Goal: Task Accomplishment & Management: Manage account settings

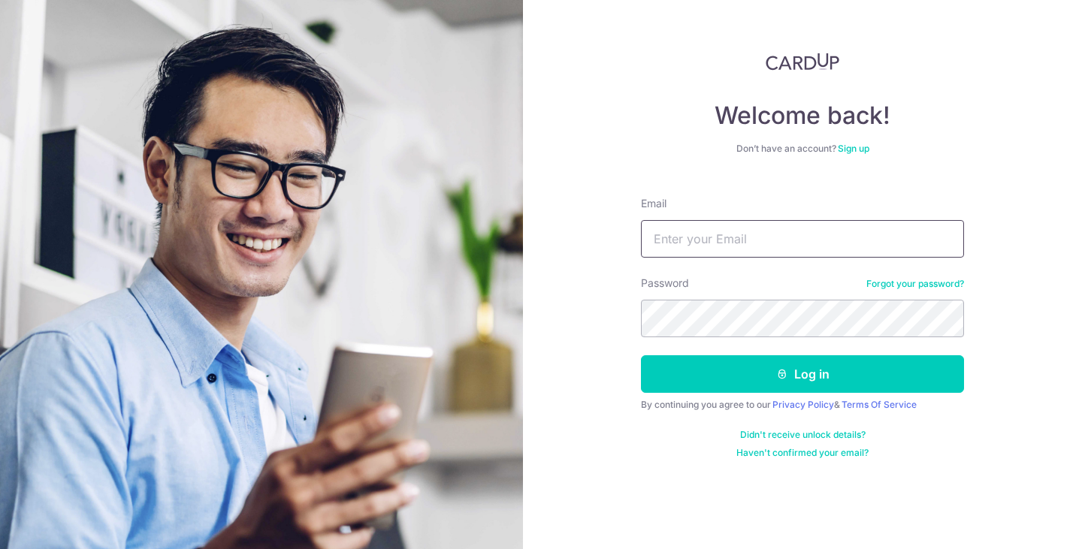
click at [690, 243] on input "Email" at bounding box center [802, 239] width 323 height 38
type input "[EMAIL_ADDRESS][DOMAIN_NAME]"
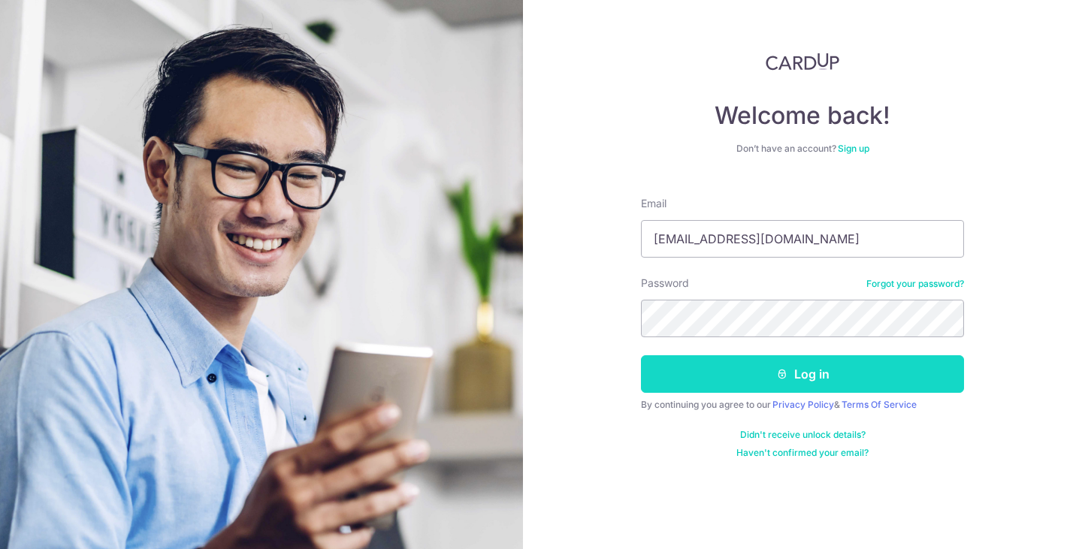
click at [813, 376] on button "Log in" at bounding box center [802, 374] width 323 height 38
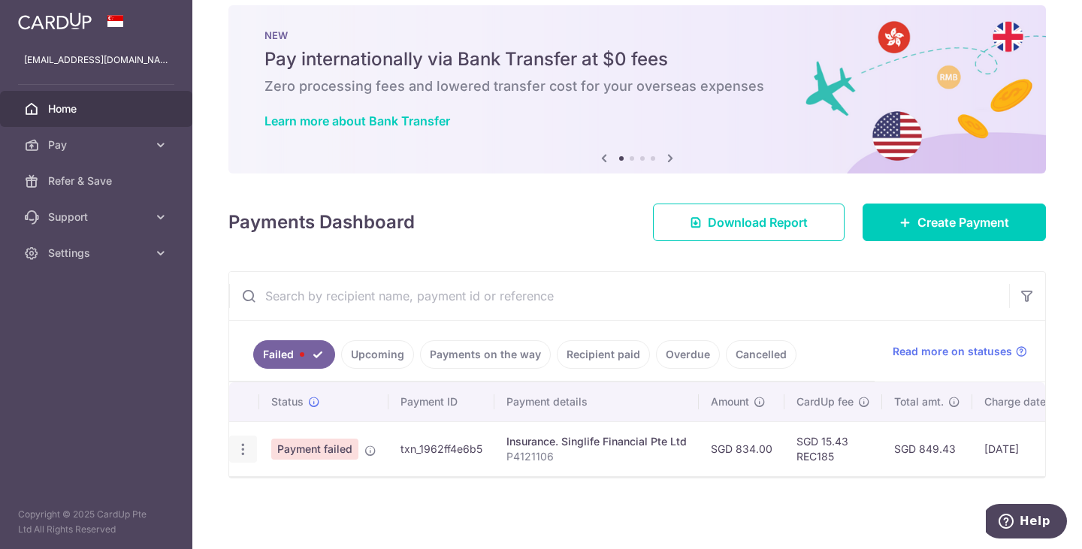
click at [248, 444] on icon "button" at bounding box center [243, 450] width 16 height 16
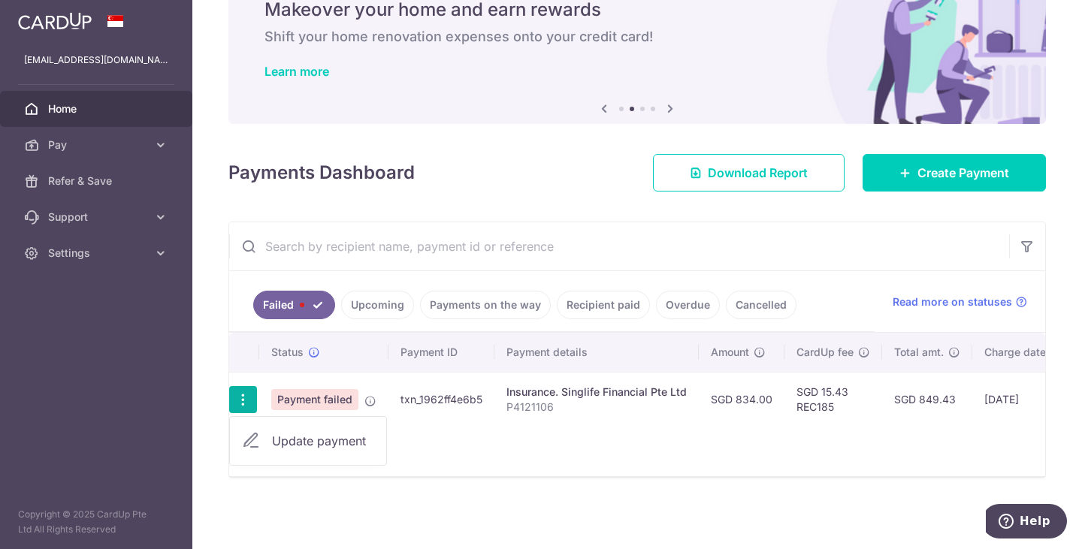
click at [302, 433] on span "Update payment" at bounding box center [323, 441] width 102 height 18
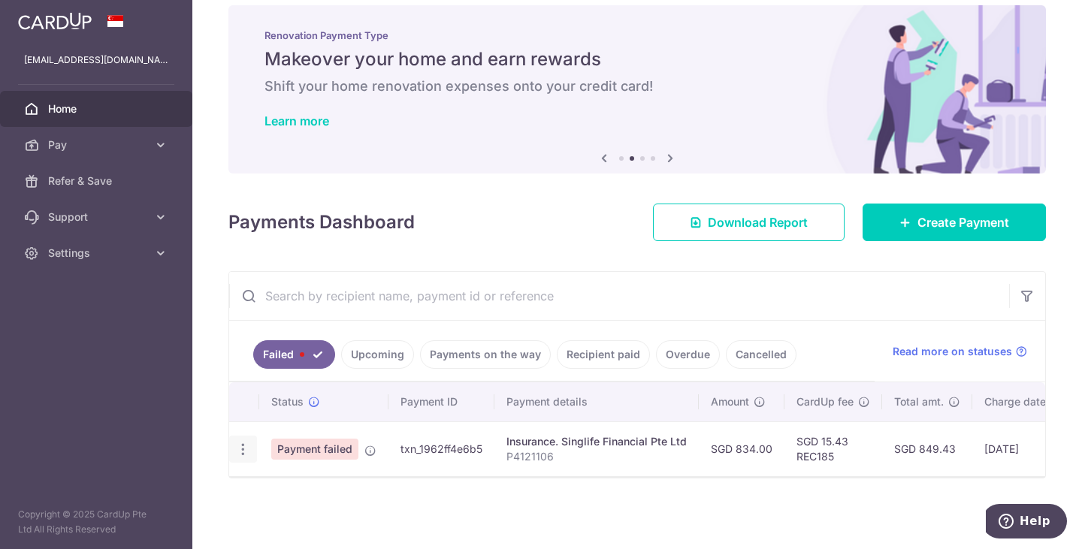
scroll to position [26, 0]
radio input "true"
type input "834.00"
type input "P4121106"
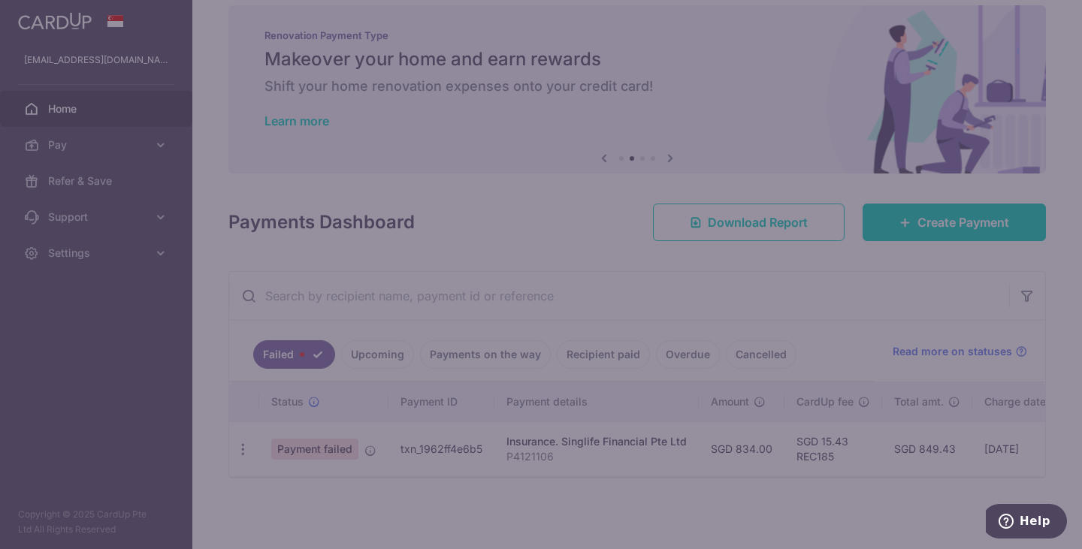
type input "REC185"
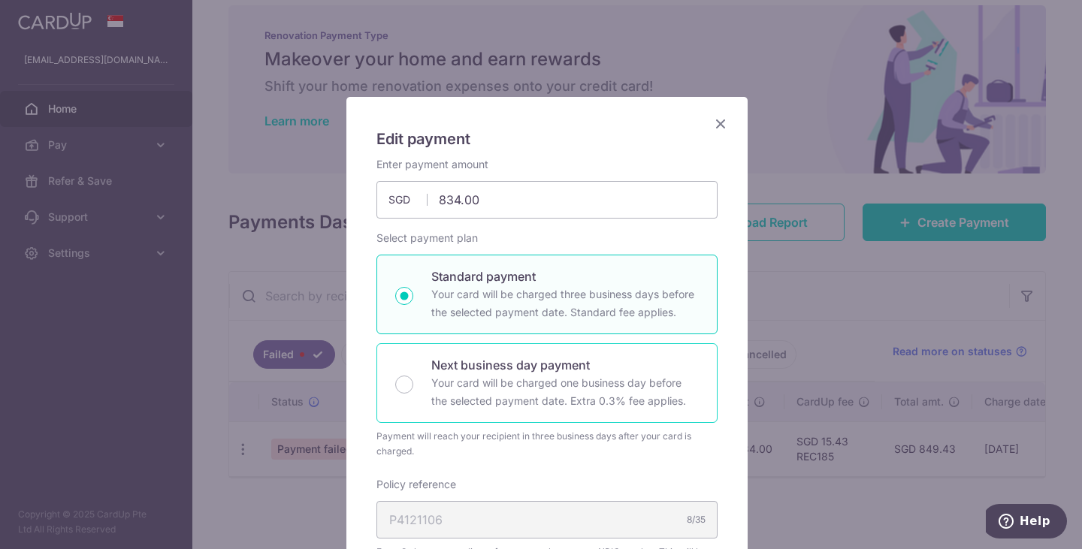
scroll to position [0, 0]
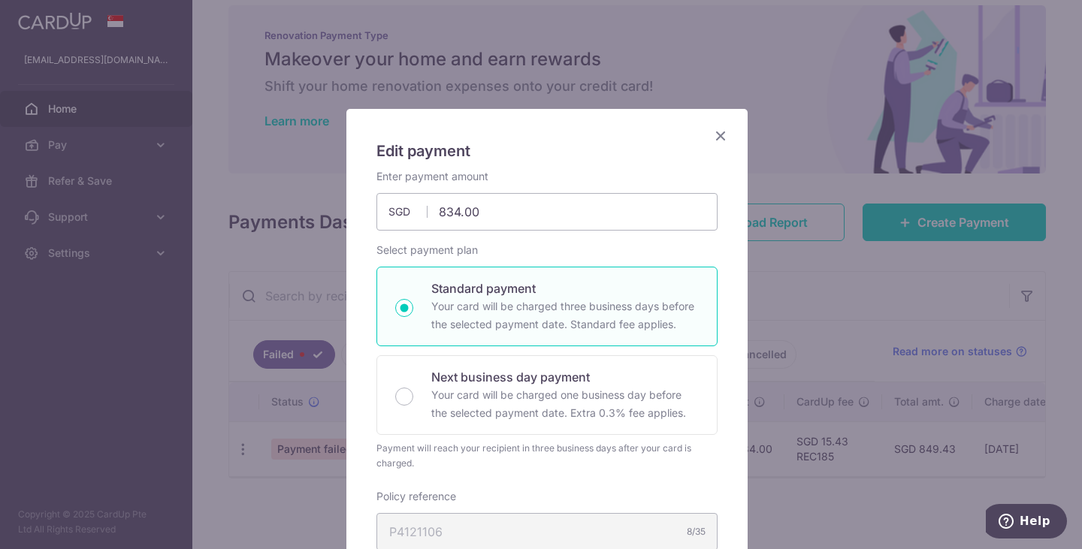
click at [717, 134] on icon "Close" at bounding box center [720, 135] width 18 height 19
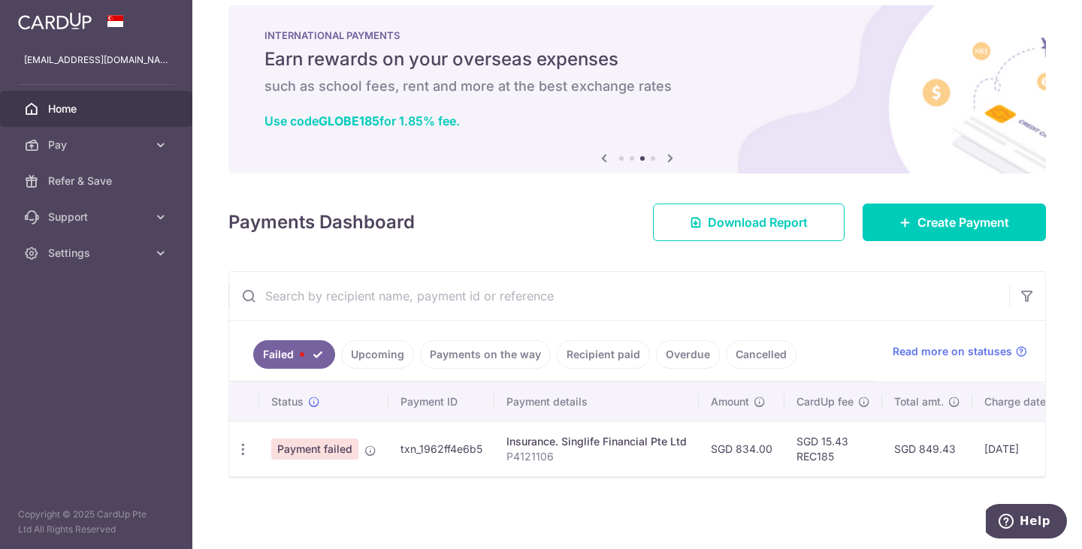
click at [297, 345] on link "Failed" at bounding box center [294, 354] width 82 height 29
click at [315, 439] on span "Payment failed" at bounding box center [314, 449] width 87 height 21
click at [247, 443] on icon "button" at bounding box center [243, 450] width 16 height 16
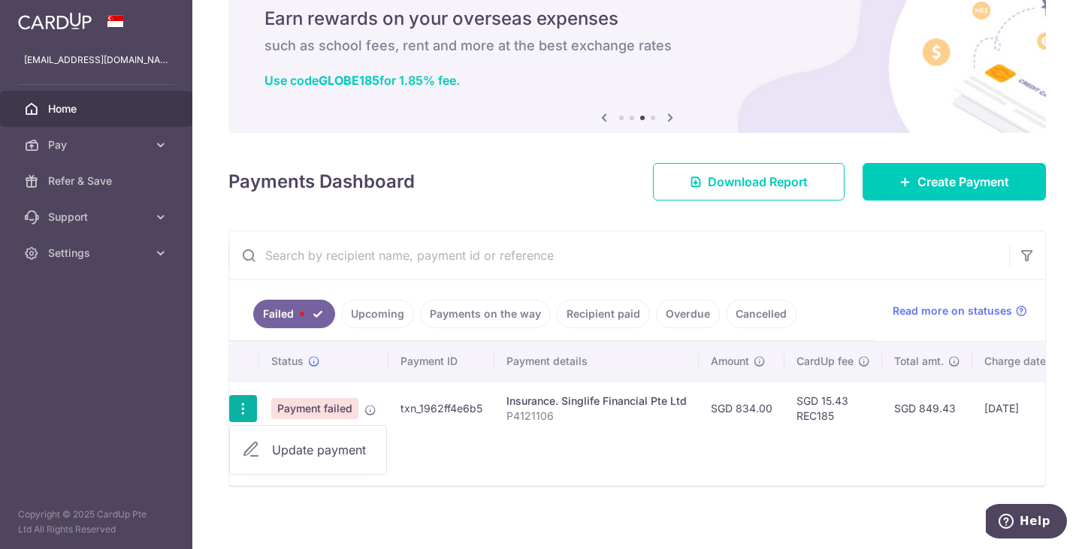
scroll to position [76, 0]
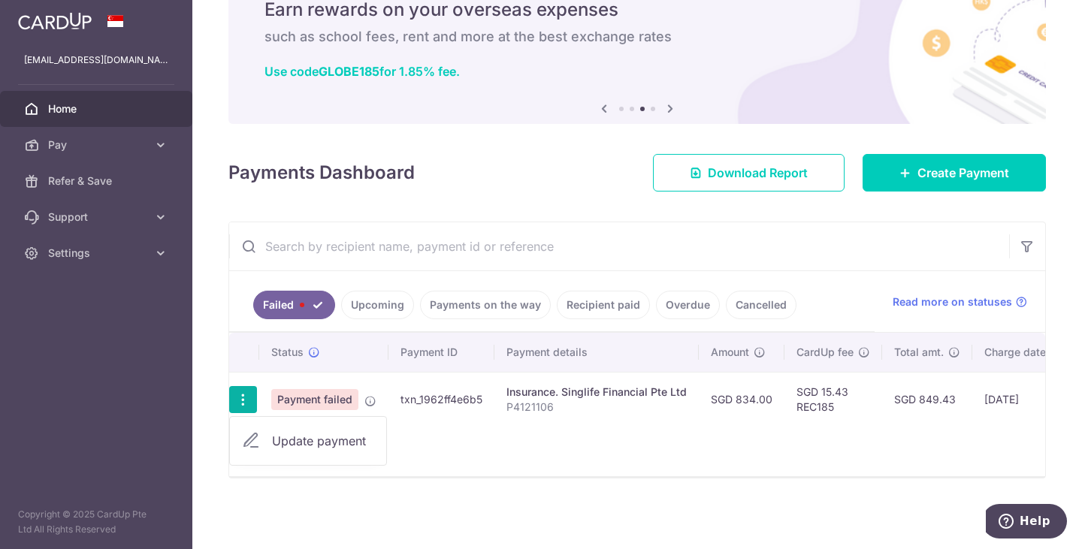
click at [490, 428] on div "Status Payment ID Payment details Amount CardUp fee Total amt. Charge date Due …" at bounding box center [637, 404] width 816 height 143
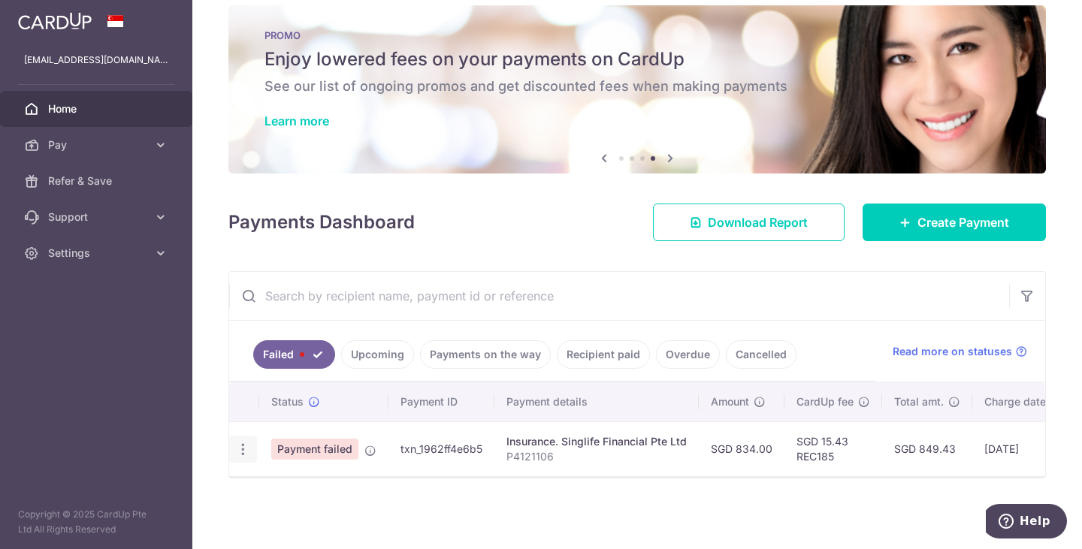
click at [244, 443] on icon "button" at bounding box center [243, 450] width 16 height 16
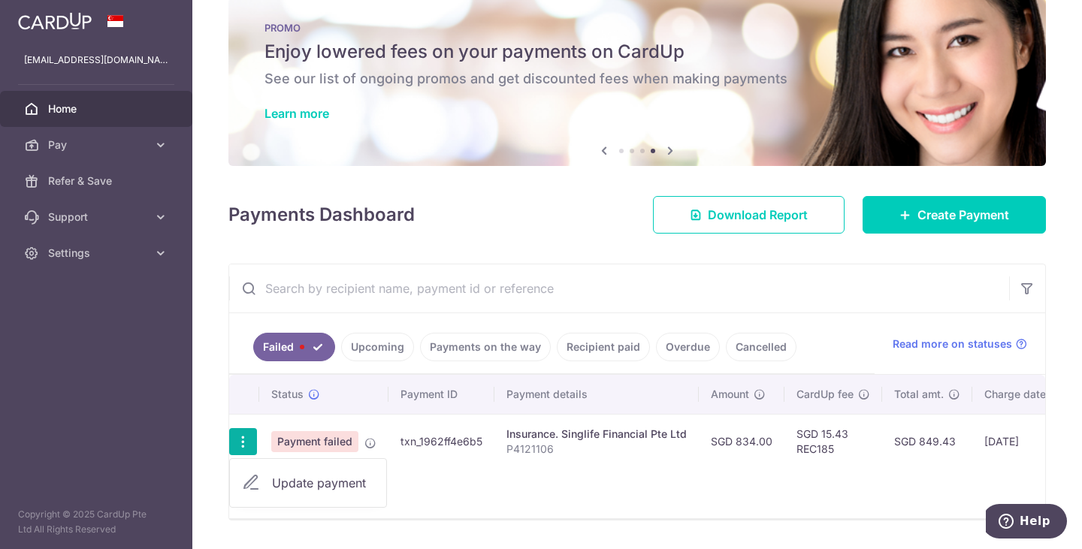
click at [310, 478] on span "Update payment" at bounding box center [323, 483] width 102 height 18
radio input "true"
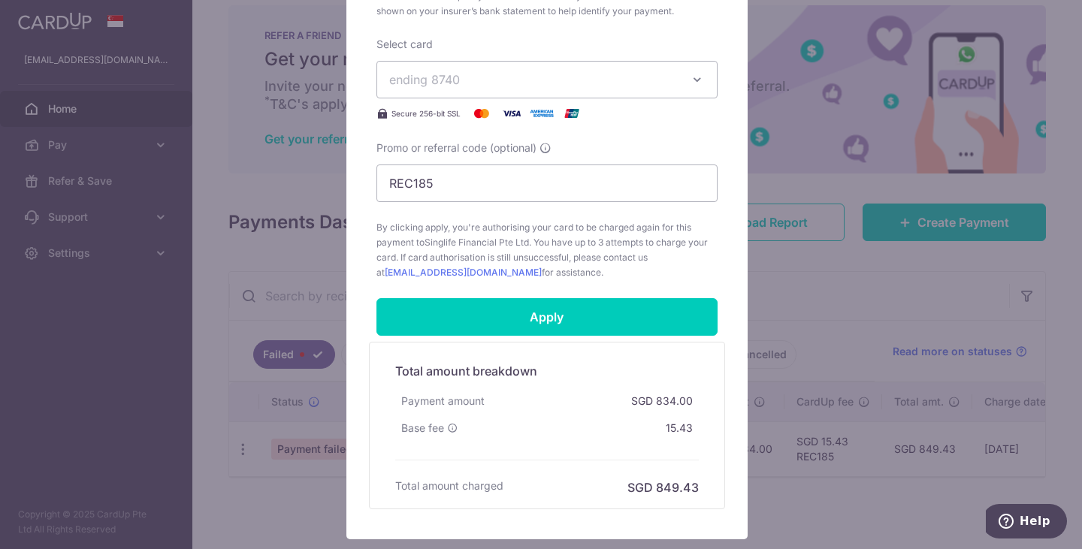
scroll to position [517, 0]
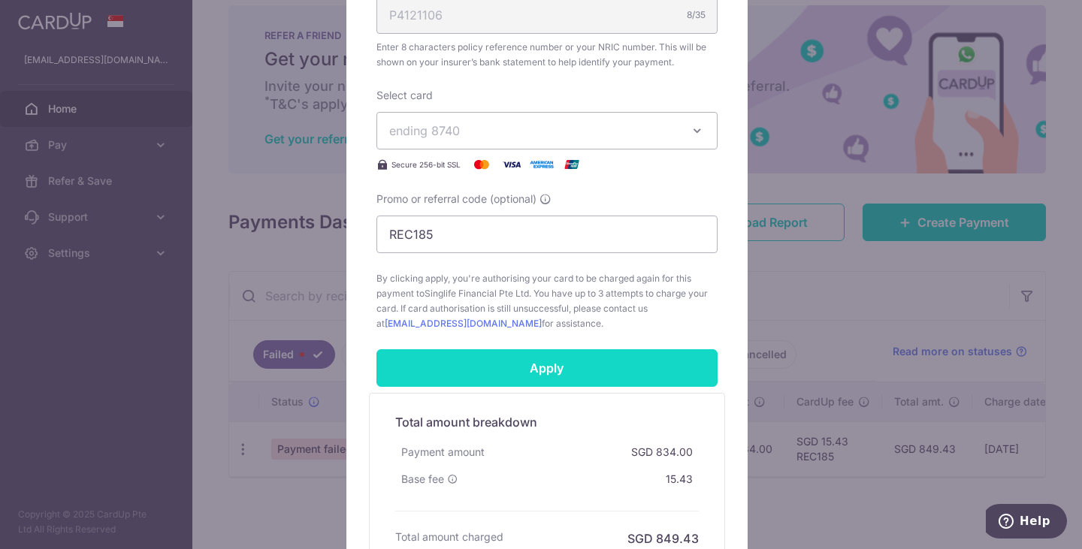
click at [539, 371] on input "Apply" at bounding box center [546, 368] width 341 height 38
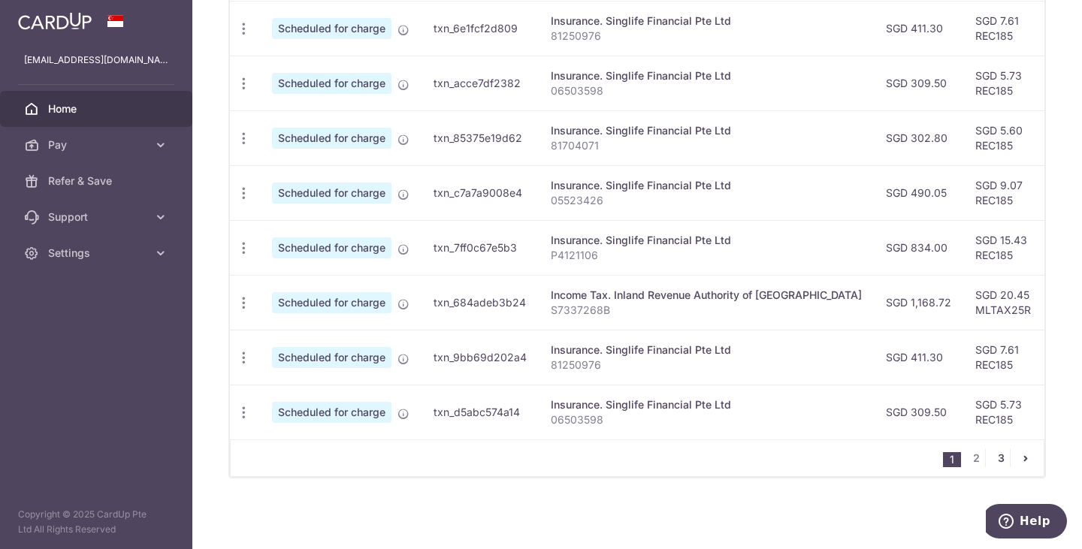
click at [997, 460] on link "3" at bounding box center [1000, 458] width 18 height 18
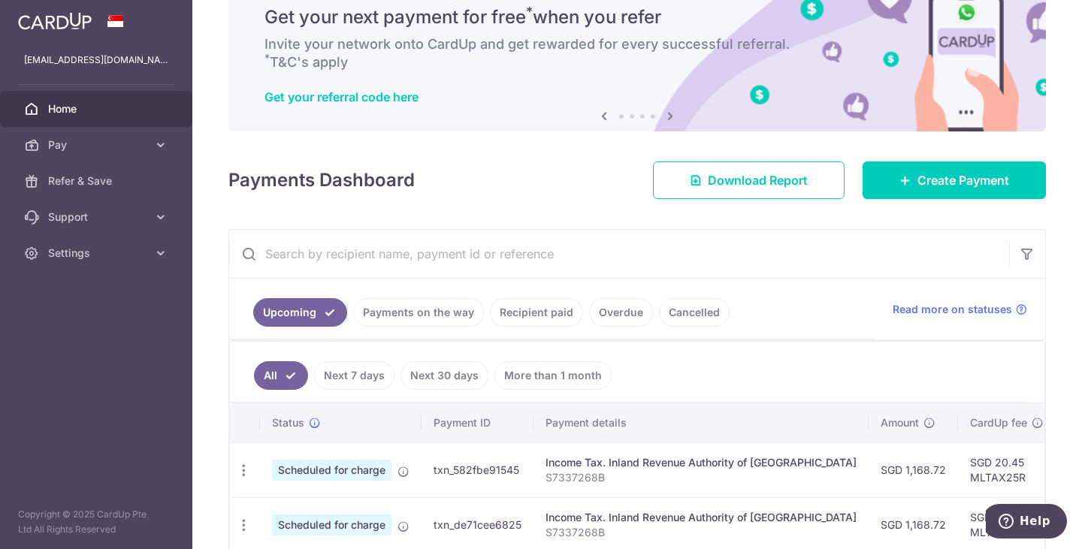
scroll to position [236, 0]
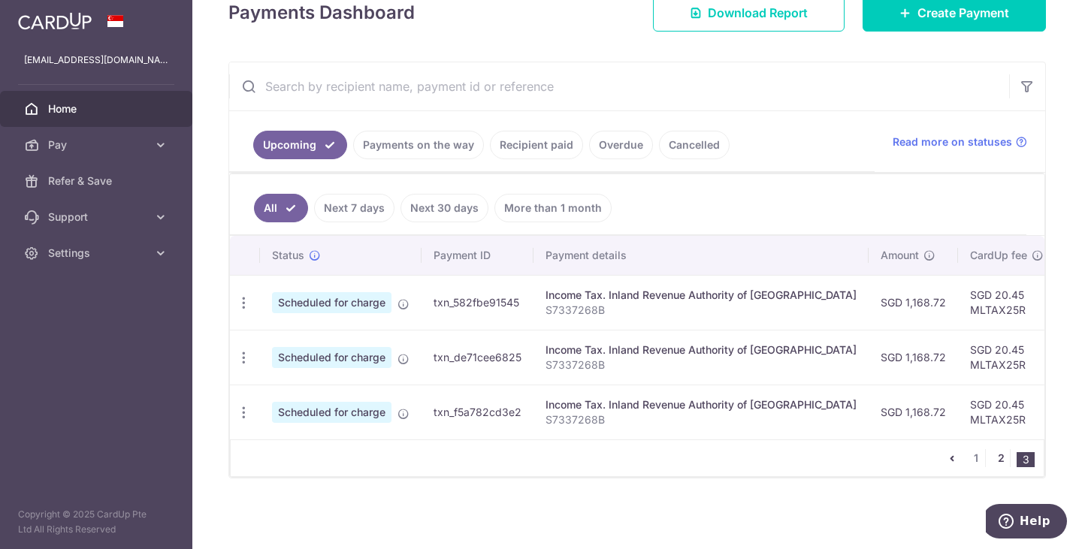
click at [992, 460] on link "2" at bounding box center [1000, 458] width 18 height 18
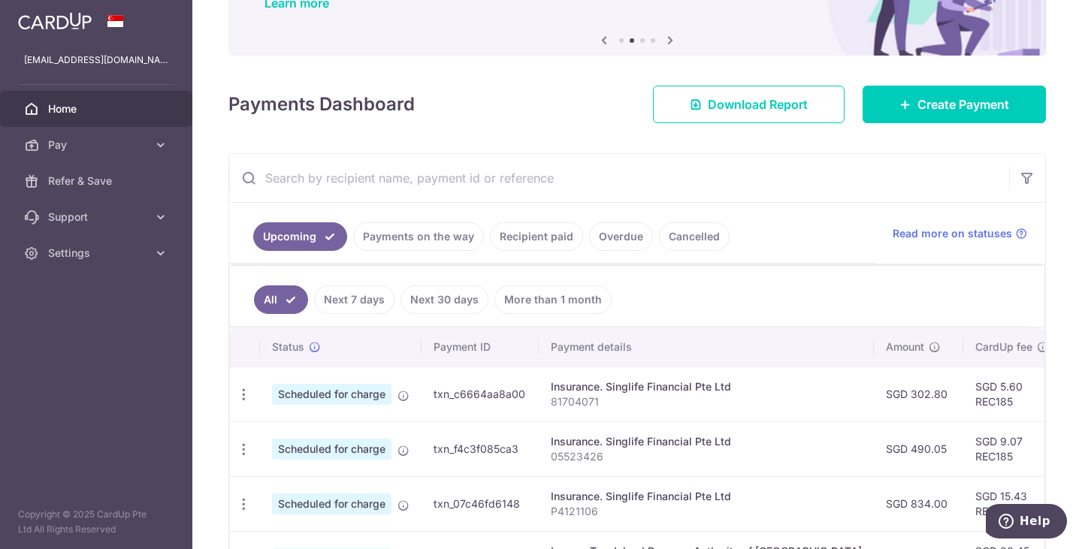
scroll to position [136, 0]
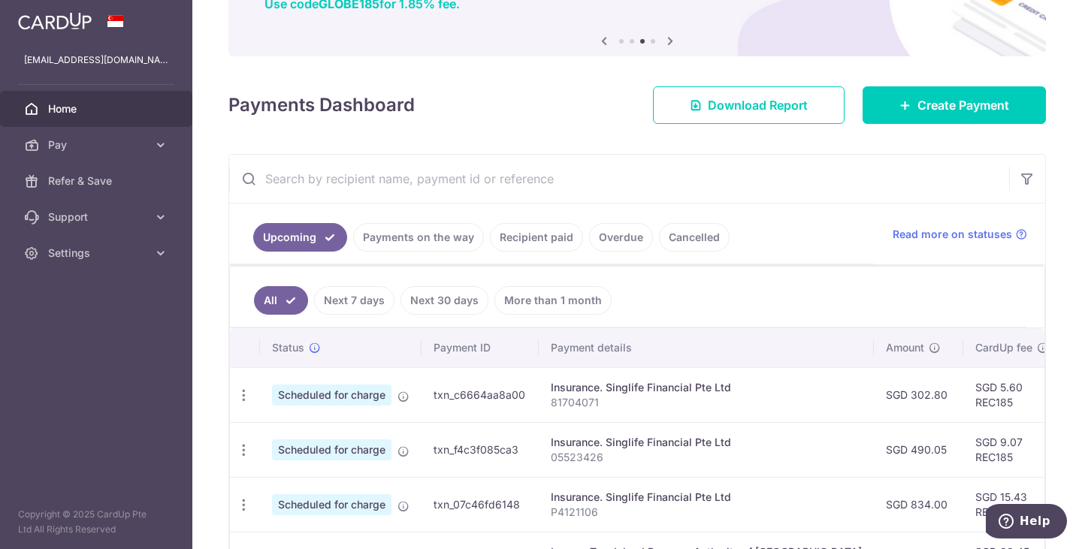
click at [418, 238] on link "Payments on the way" at bounding box center [418, 237] width 131 height 29
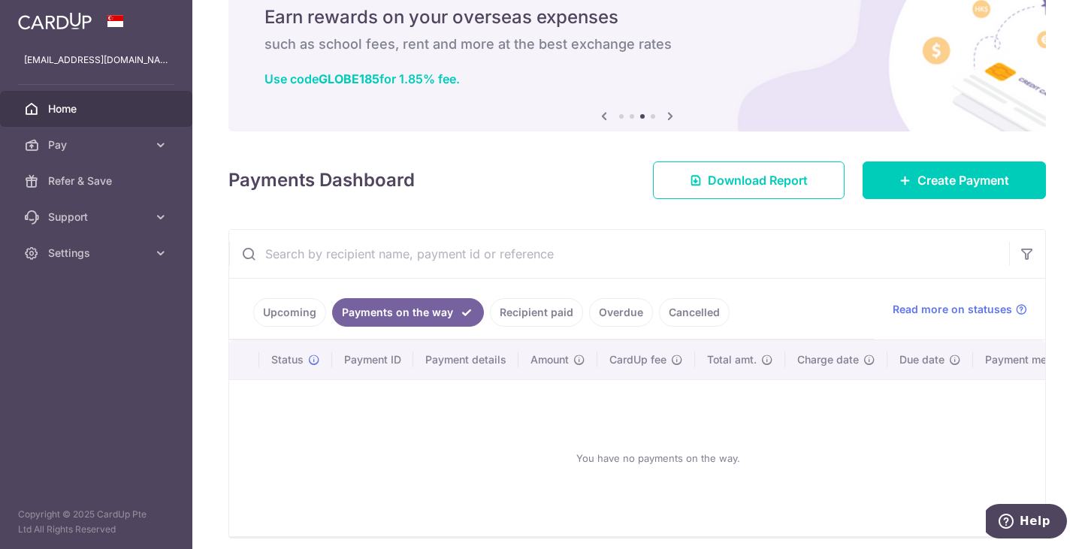
click at [297, 318] on link "Upcoming" at bounding box center [289, 312] width 73 height 29
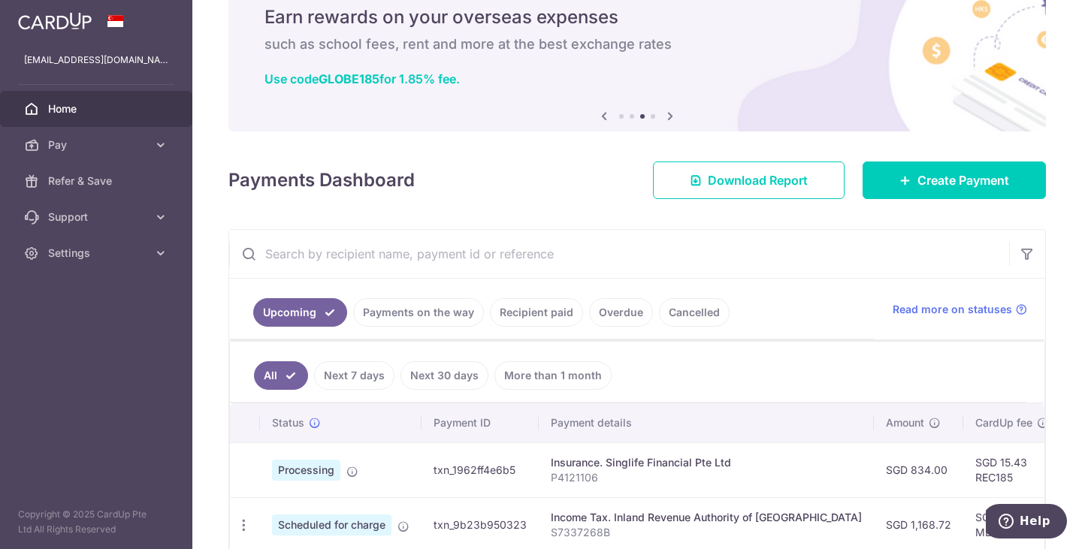
scroll to position [0, 0]
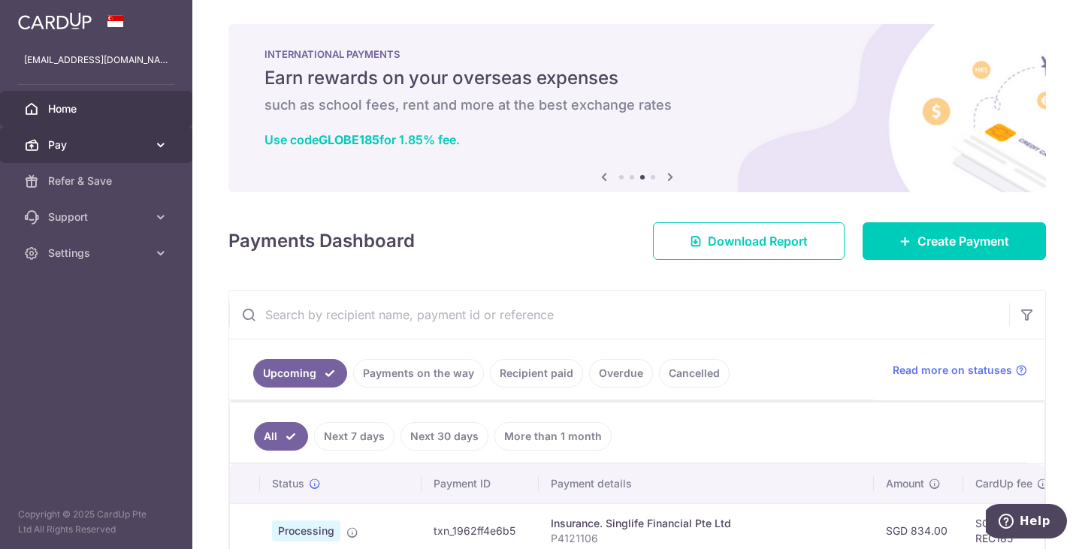
click at [59, 145] on span "Pay" at bounding box center [97, 144] width 99 height 15
click at [62, 104] on span "Home" at bounding box center [97, 108] width 99 height 15
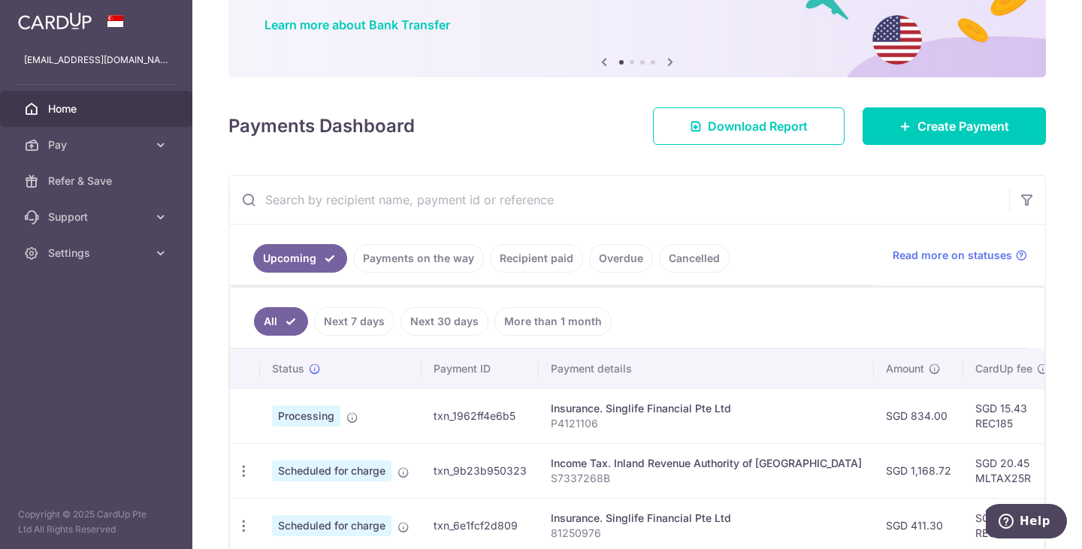
scroll to position [225, 0]
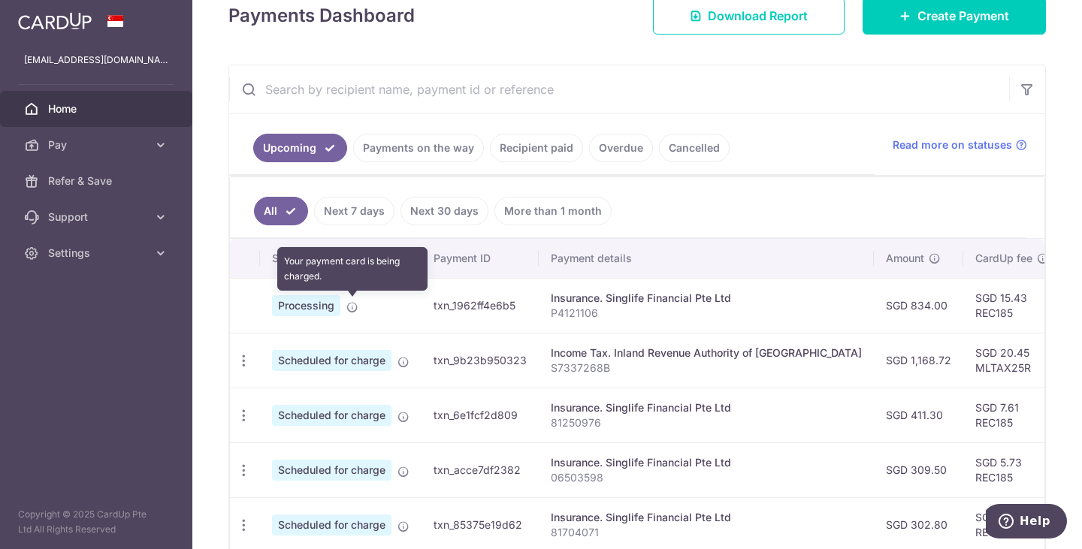
click at [350, 305] on icon at bounding box center [352, 307] width 12 height 12
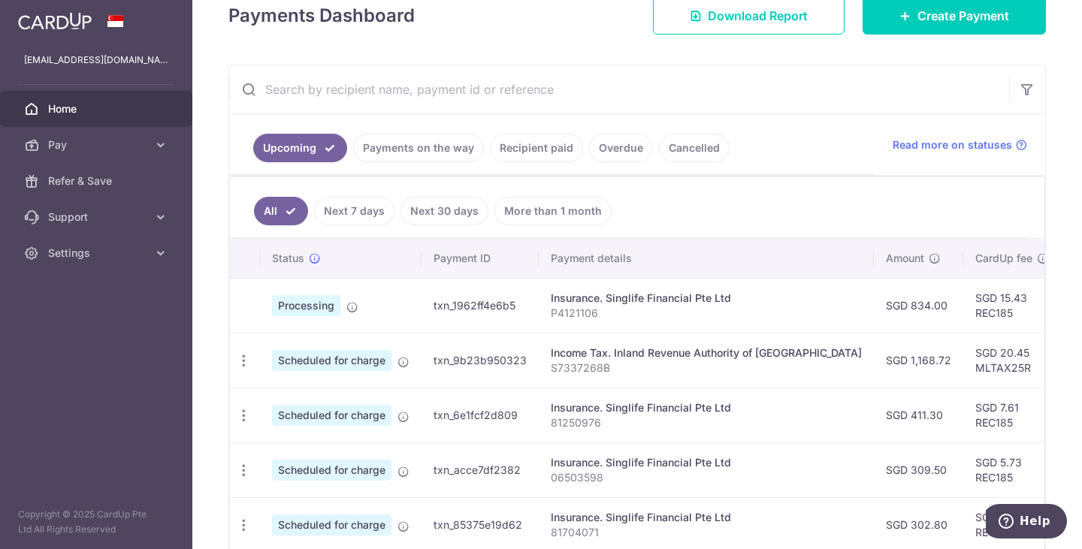
click at [530, 306] on td "txn_1962ff4e6b5" at bounding box center [479, 305] width 117 height 55
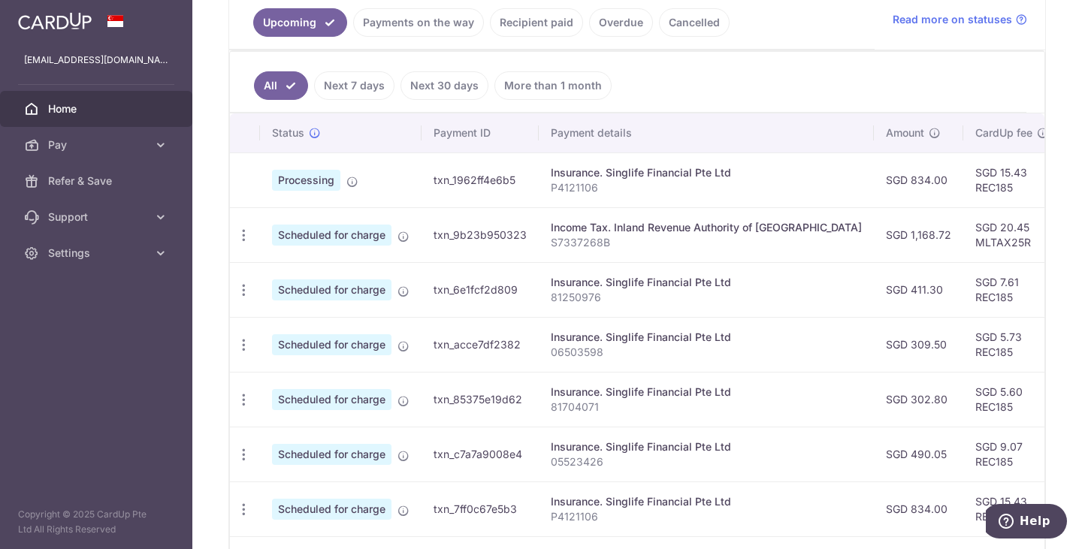
scroll to position [376, 0]
